Goal: Check status: Check status

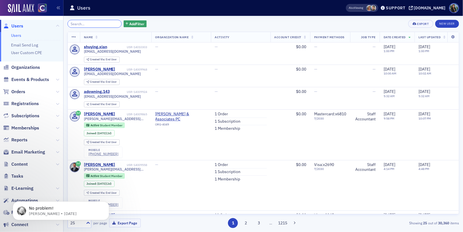
click at [95, 26] on input "search" at bounding box center [94, 24] width 54 height 8
paste input "Fwd: Your Invoice from COCPA #"
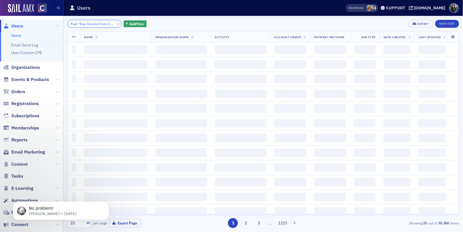
scroll to position [0, 14]
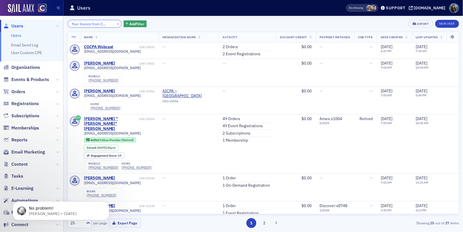
type input "Fwd: Your Invoice from COCPA #"
click at [90, 22] on input "Fwd: Your Invoice from COCPA #" at bounding box center [94, 24] width 54 height 8
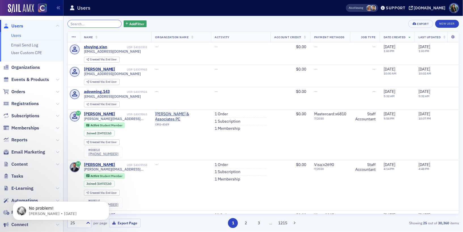
click at [81, 22] on input "search" at bounding box center [94, 24] width 54 height 8
paste input "13983144"
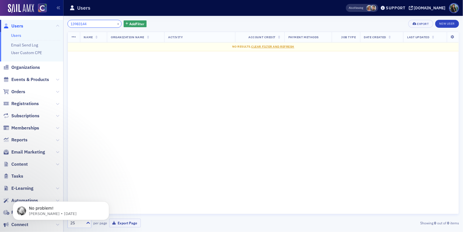
type input "13983144"
click at [16, 35] on link "Users" at bounding box center [16, 35] width 10 height 5
click at [116, 23] on button "×" at bounding box center [118, 23] width 5 height 5
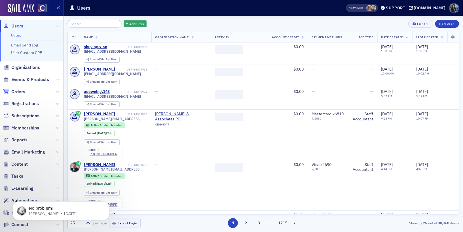
click at [10, 94] on link "Orders" at bounding box center [14, 92] width 22 height 6
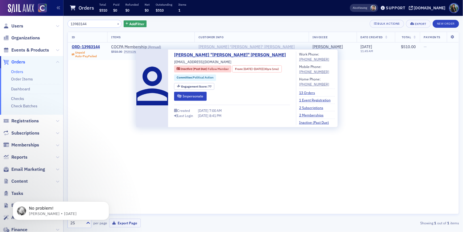
type input "13983144"
click at [248, 47] on div "[PERSON_NAME] "[PERSON_NAME]" [PERSON_NAME]" at bounding box center [246, 47] width 96 height 5
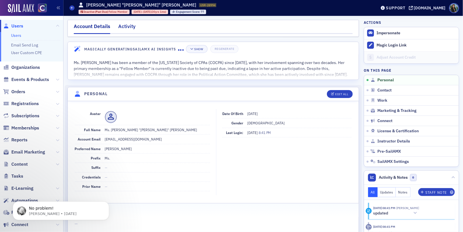
click at [125, 31] on div "Activity" at bounding box center [126, 28] width 17 height 10
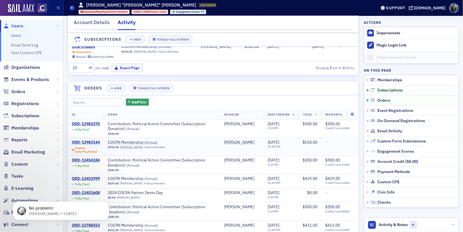
click at [95, 140] on div "ORD-13983144" at bounding box center [86, 142] width 28 height 5
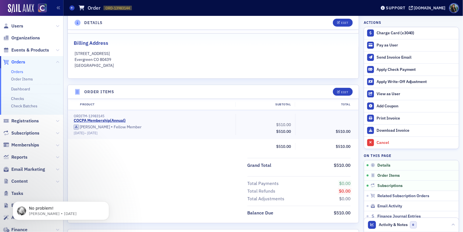
click at [161, 173] on div "Grand Total $510.00 Total Payments $0.00 Total Refunds $0.00 Total Adjustments …" at bounding box center [213, 187] width 291 height 59
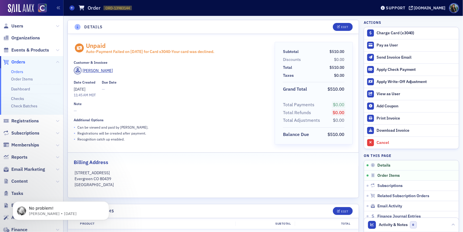
click at [192, 174] on p "[STREET_ADDRESS]" at bounding box center [213, 173] width 277 height 6
click at [127, 53] on div "Auto- Payment Failed on [DATE] for Card x 3040 - Your card was declined." at bounding box center [150, 51] width 128 height 5
click at [160, 67] on div "[PERSON_NAME]" at bounding box center [170, 72] width 193 height 10
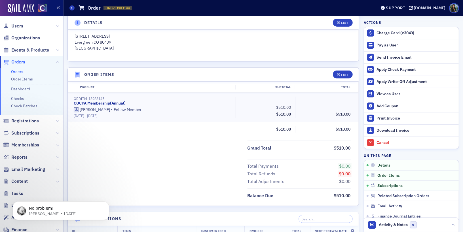
scroll to position [137, 0]
